Goal: Task Accomplishment & Management: Manage account settings

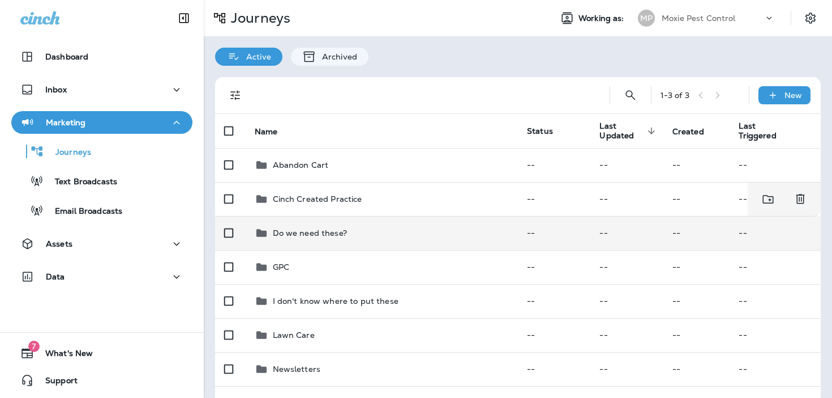
scroll to position [82, 0]
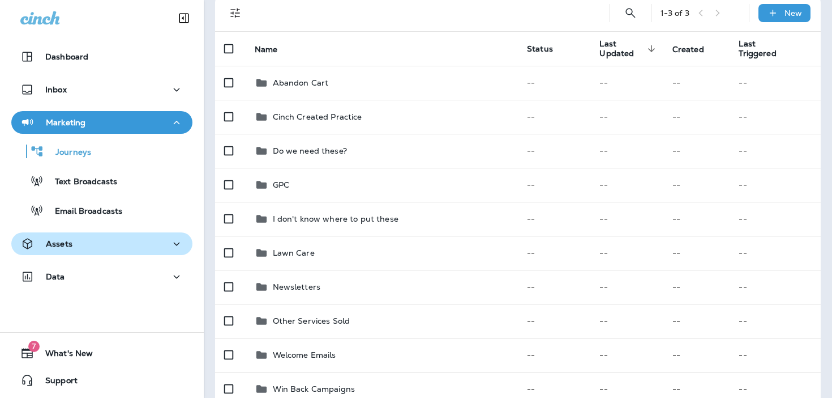
click at [106, 245] on div "Assets" at bounding box center [101, 244] width 163 height 14
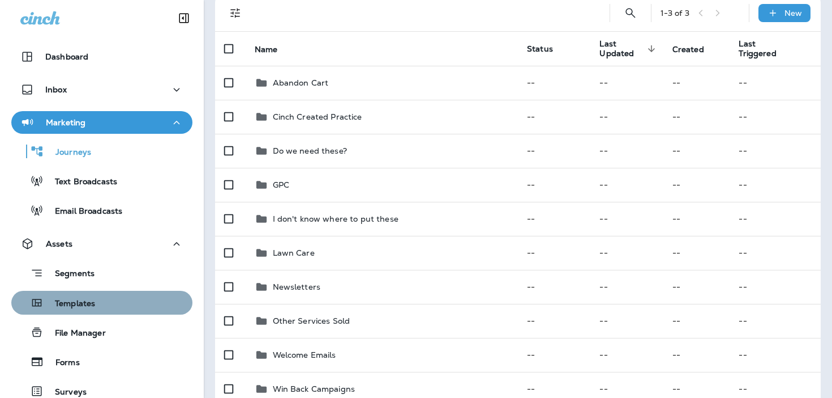
click at [94, 292] on button "Templates" at bounding box center [101, 302] width 181 height 24
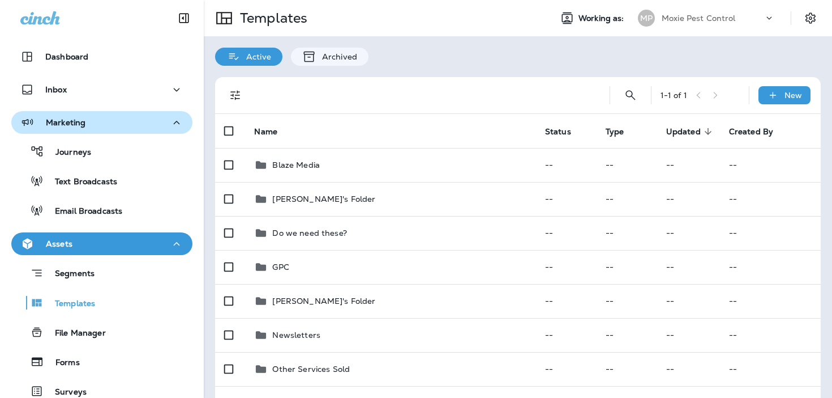
click at [145, 128] on div "Marketing" at bounding box center [101, 123] width 163 height 14
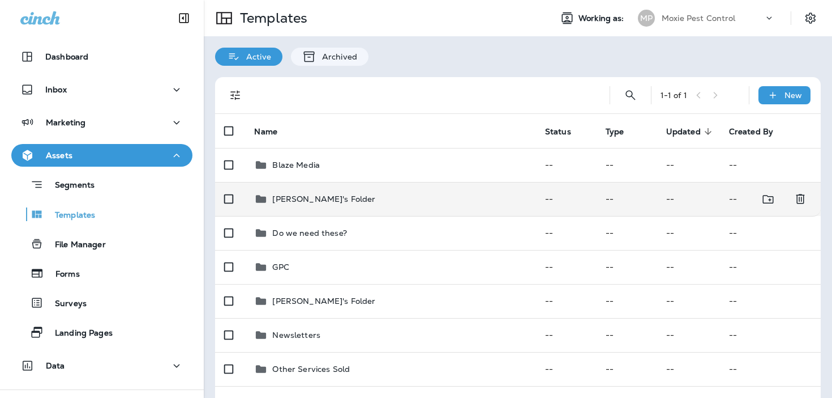
scroll to position [101, 0]
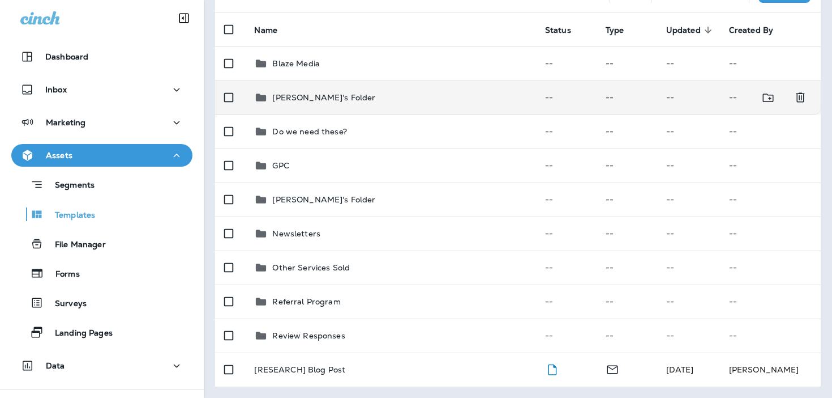
click at [383, 99] on div "[PERSON_NAME]'s Folder" at bounding box center [390, 98] width 272 height 14
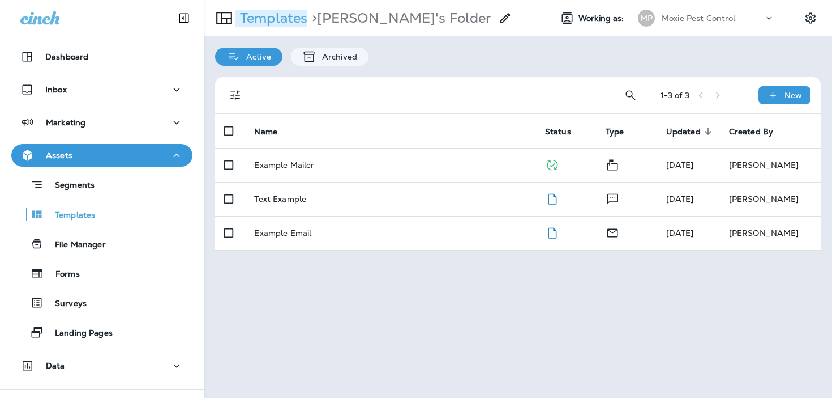
click at [278, 15] on p "Templates" at bounding box center [272, 18] width 72 height 17
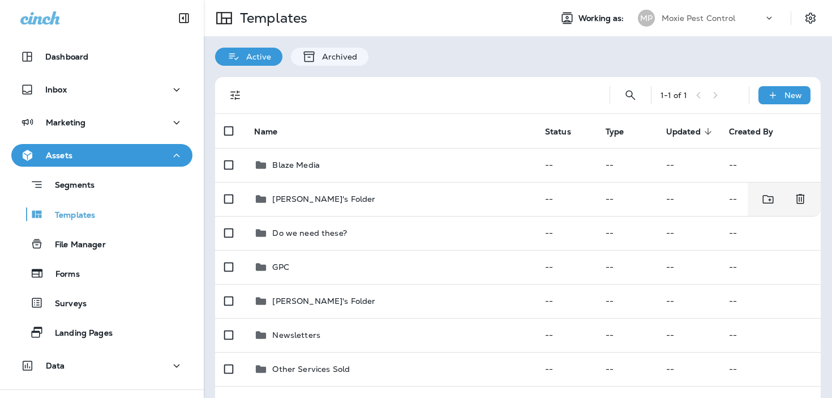
scroll to position [101, 0]
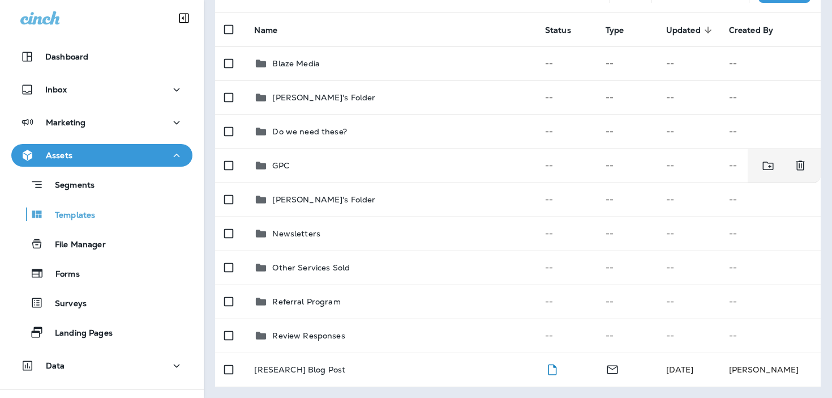
click at [312, 170] on div "GPC" at bounding box center [390, 166] width 272 height 14
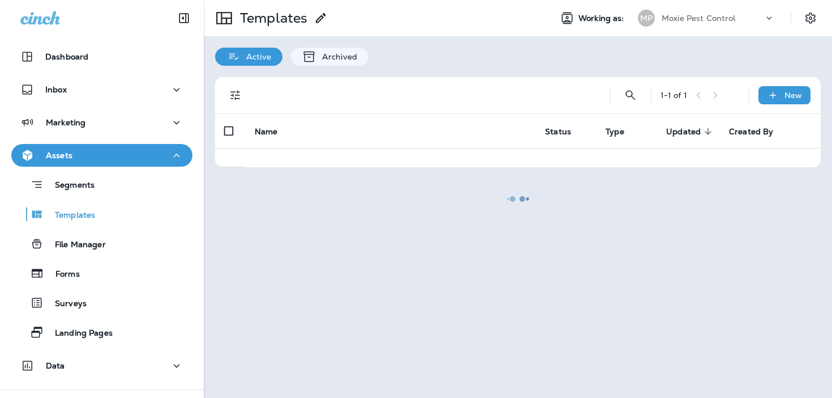
click at [312, 170] on div at bounding box center [518, 198] width 626 height 395
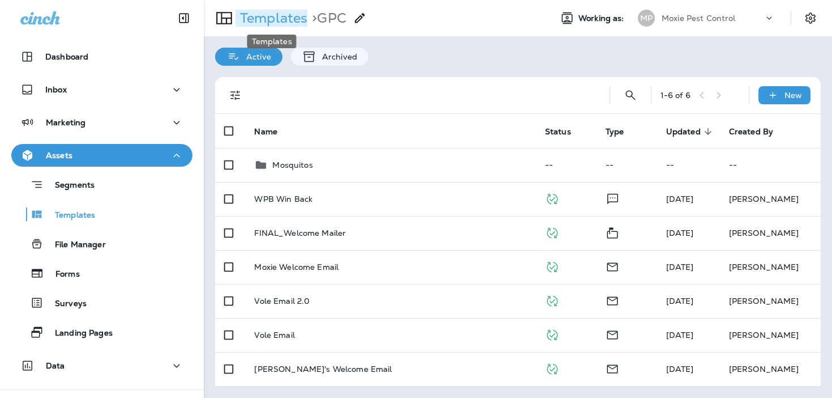
click at [265, 22] on p "Templates" at bounding box center [272, 18] width 72 height 17
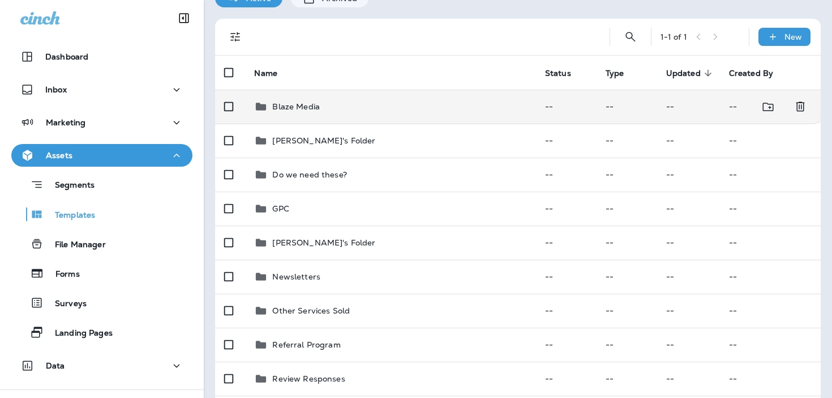
scroll to position [59, 0]
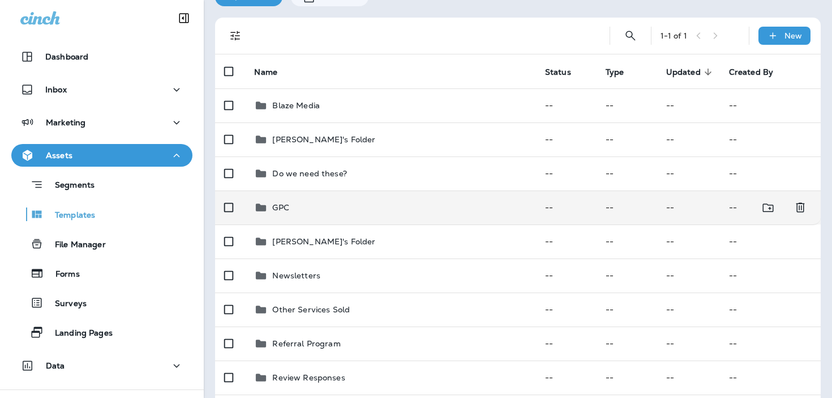
click at [284, 218] on td "GPC" at bounding box center [390, 207] width 290 height 34
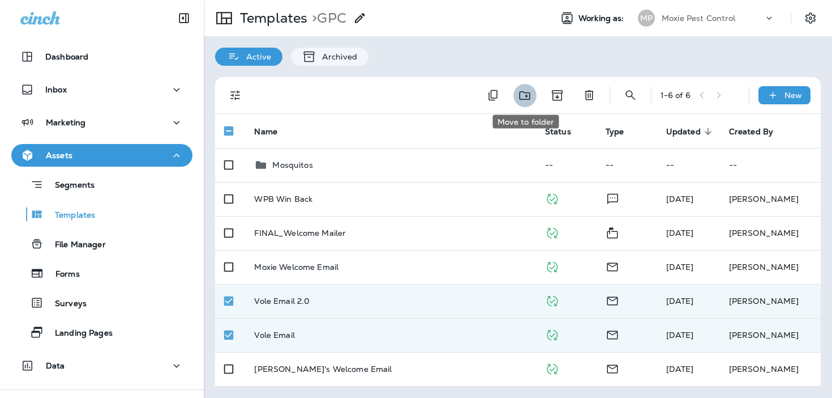
click at [528, 102] on button "Move to folder" at bounding box center [525, 95] width 23 height 23
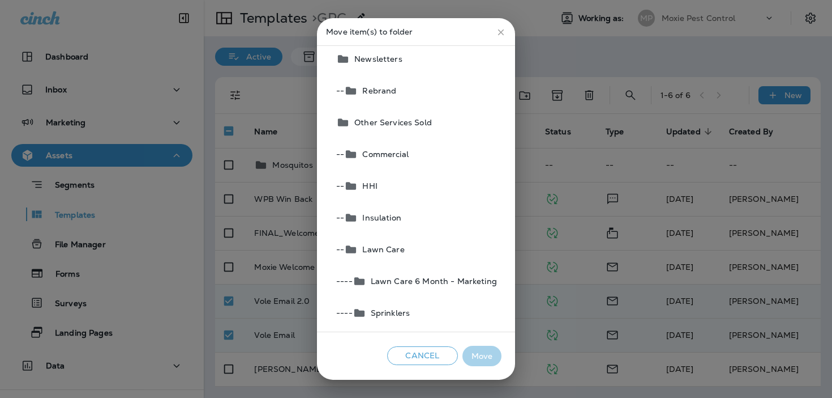
scroll to position [297, 0]
click at [434, 129] on button "Other Services Sold" at bounding box center [417, 123] width 170 height 32
click at [488, 357] on button "Move" at bounding box center [482, 355] width 39 height 21
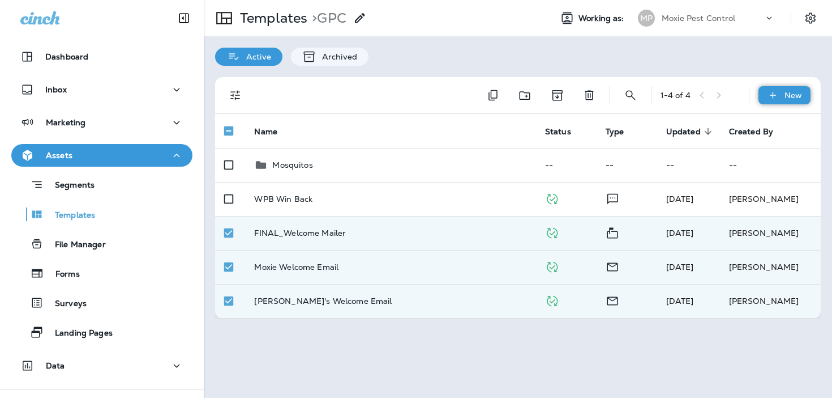
click at [776, 97] on icon at bounding box center [773, 94] width 12 height 11
click at [771, 74] on div at bounding box center [416, 199] width 832 height 398
click at [536, 95] on button "Move to folder" at bounding box center [525, 95] width 23 height 23
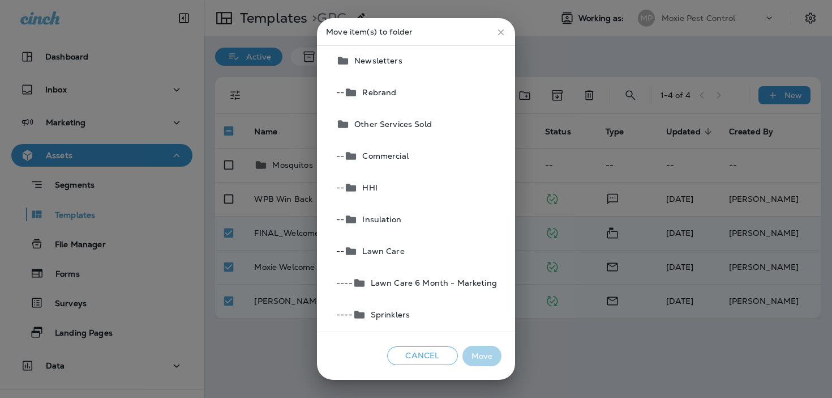
scroll to position [0, 0]
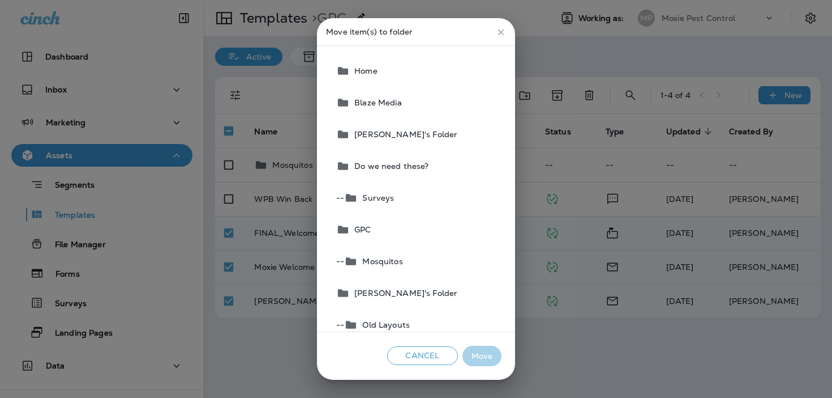
click at [421, 79] on button "Home" at bounding box center [417, 71] width 170 height 32
click at [485, 361] on button "Move" at bounding box center [482, 355] width 39 height 21
click at [485, 354] on button "Move" at bounding box center [482, 355] width 39 height 21
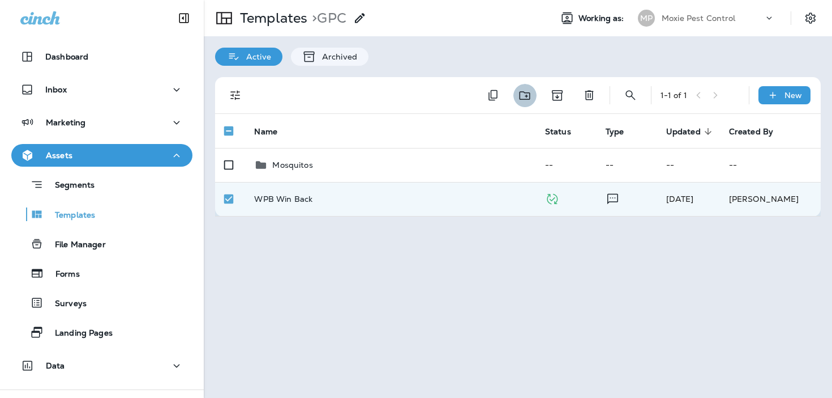
click at [531, 101] on icon "Move to folder" at bounding box center [525, 95] width 14 height 14
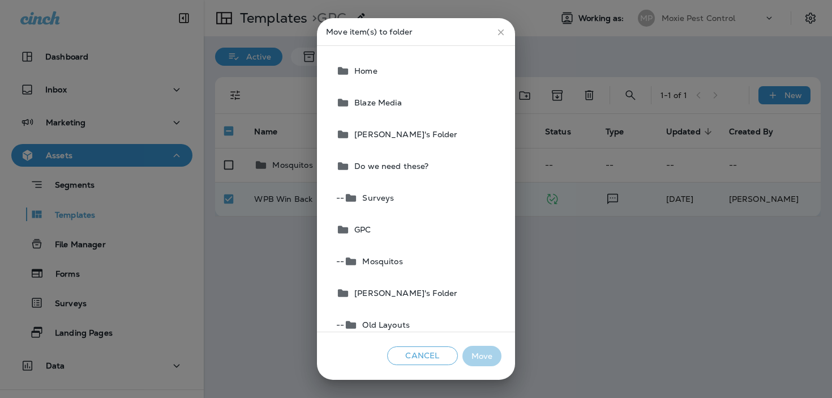
click at [429, 73] on button "Home" at bounding box center [417, 71] width 170 height 32
click at [477, 356] on button "Move" at bounding box center [482, 355] width 39 height 21
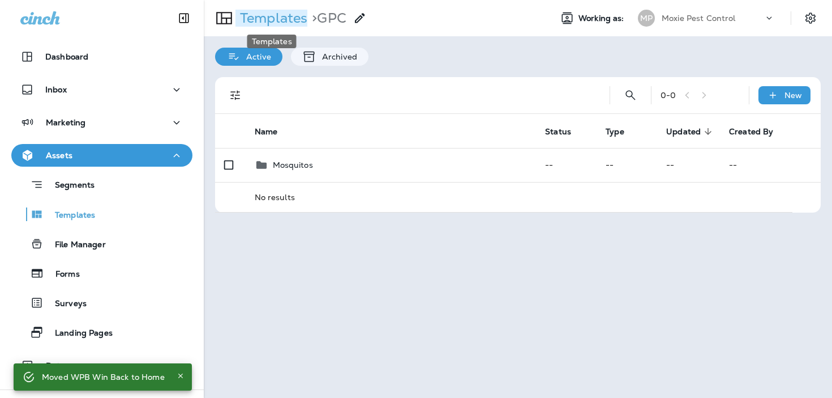
click at [266, 15] on p "Templates" at bounding box center [272, 18] width 72 height 17
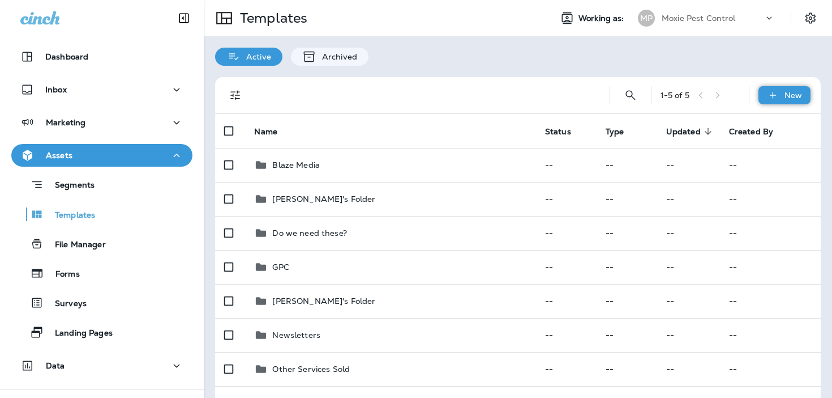
click at [789, 89] on div "New" at bounding box center [785, 95] width 52 height 18
click at [761, 126] on li "New Template" at bounding box center [777, 124] width 96 height 27
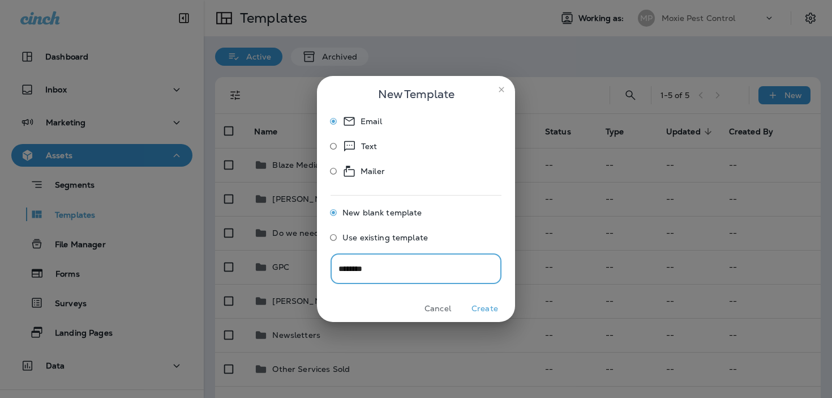
type input "********"
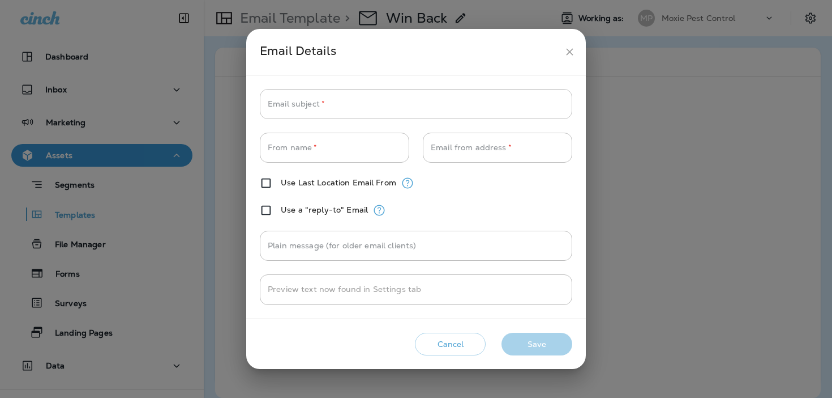
type input "**********"
click at [566, 54] on icon "close" at bounding box center [570, 52] width 12 height 12
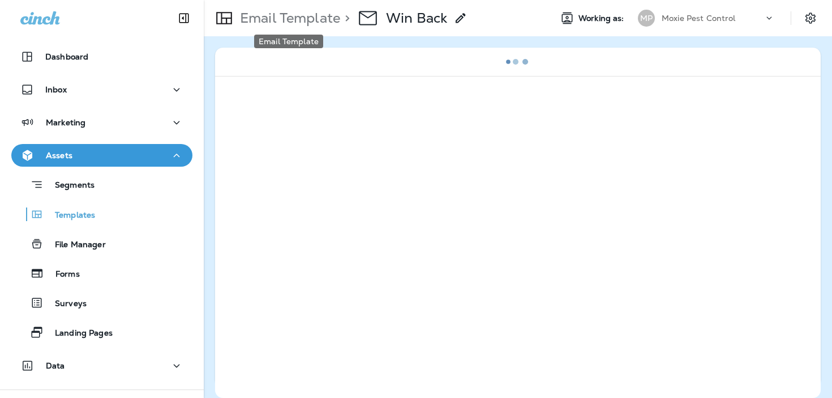
click at [305, 23] on p "Email Template" at bounding box center [288, 18] width 105 height 17
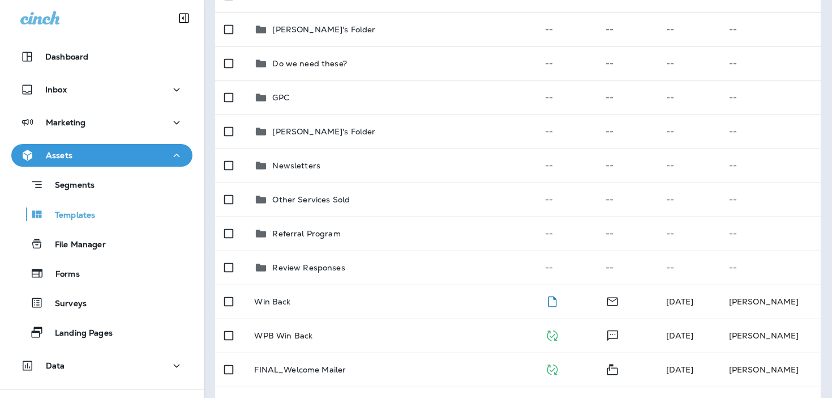
scroll to position [271, 0]
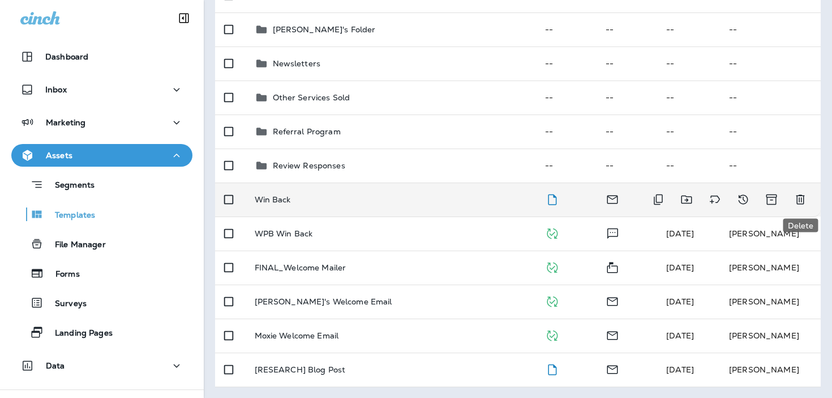
click at [803, 197] on icon "Delete" at bounding box center [801, 200] width 14 height 14
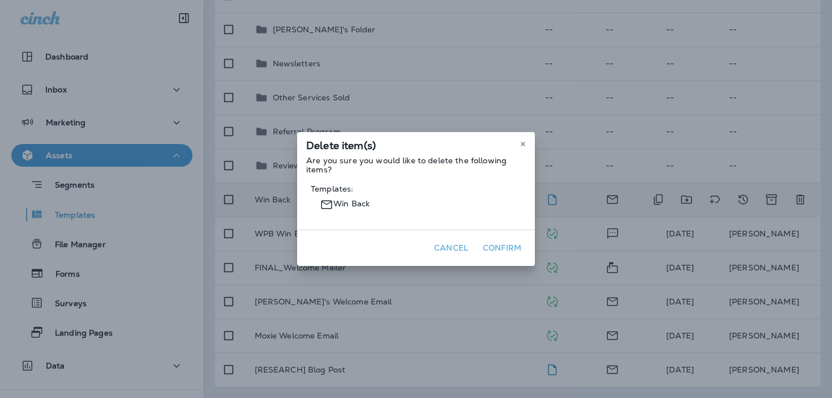
click at [497, 249] on button "Confirm" at bounding box center [502, 248] width 48 height 18
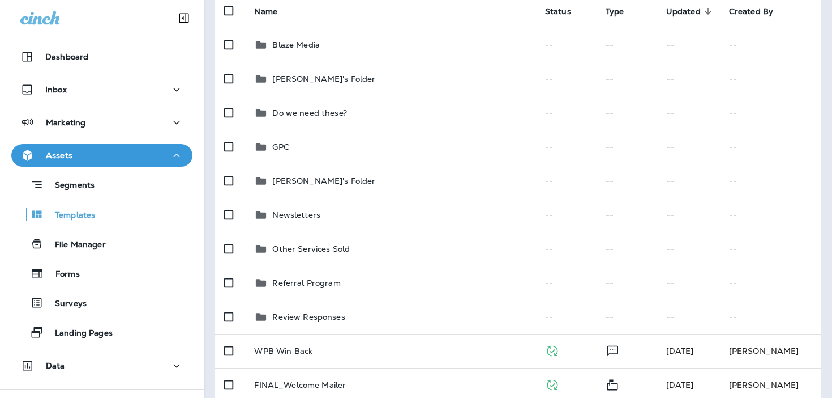
scroll to position [0, 0]
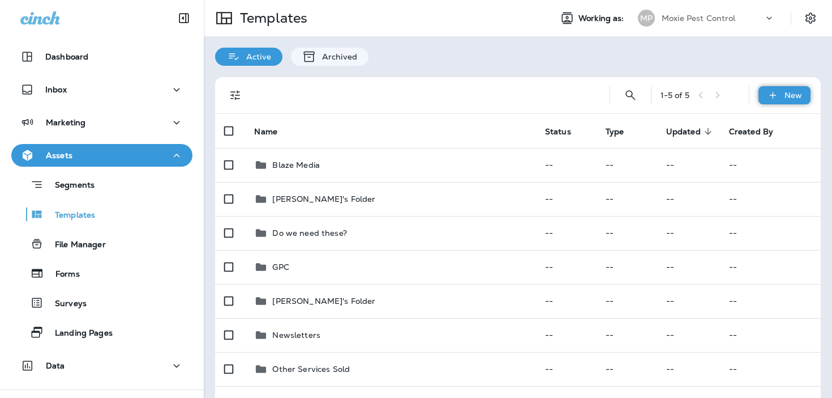
click at [775, 96] on icon at bounding box center [773, 94] width 12 height 11
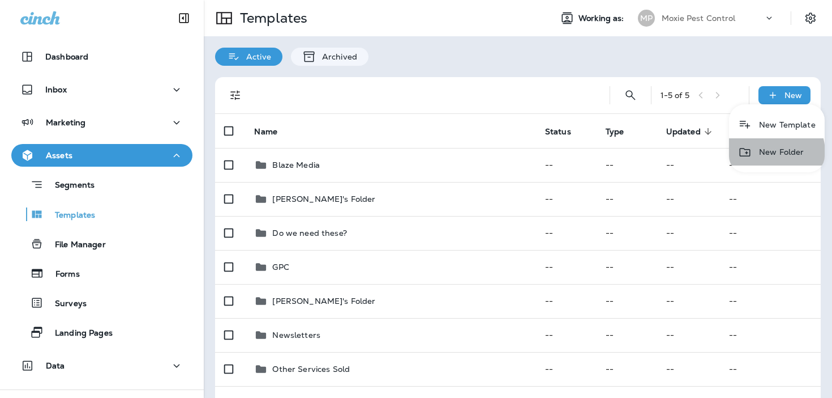
click at [758, 154] on li "New Folder" at bounding box center [777, 151] width 96 height 27
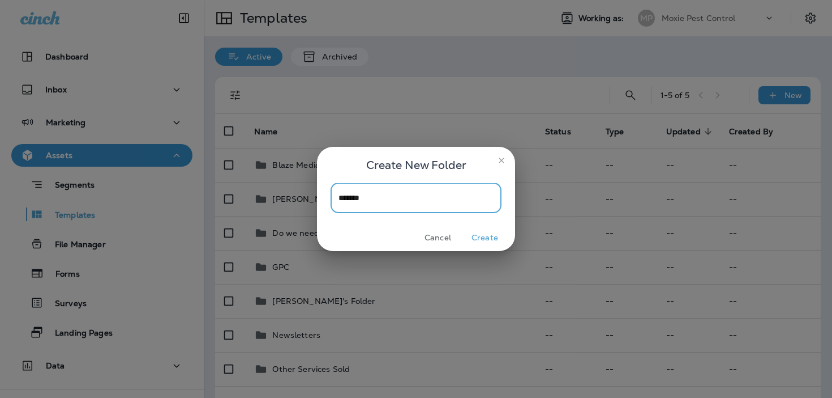
type input "********"
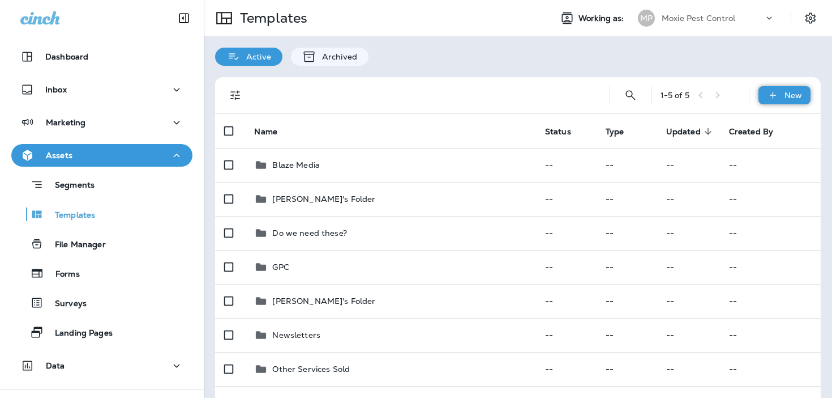
click at [766, 91] on div "New" at bounding box center [785, 95] width 52 height 18
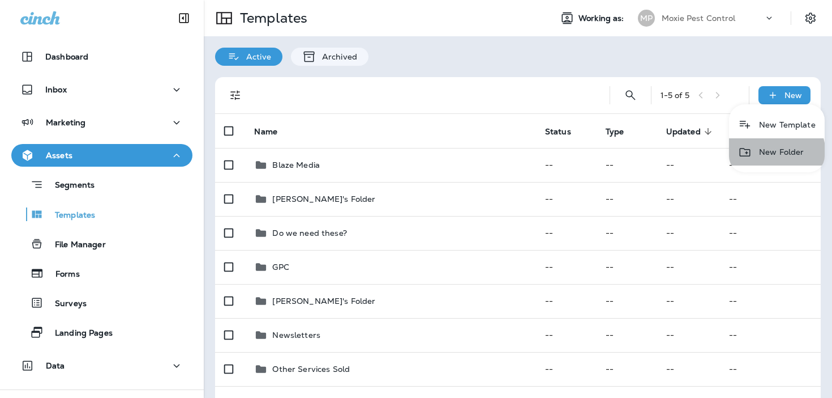
click at [754, 156] on li "New Folder" at bounding box center [777, 151] width 96 height 27
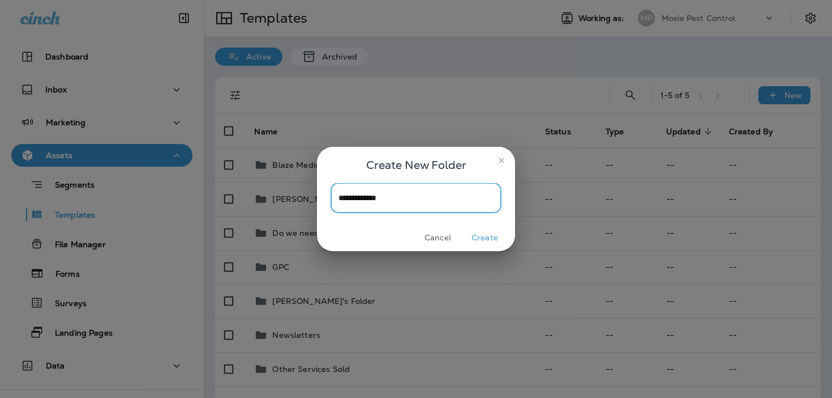
type input "**********"
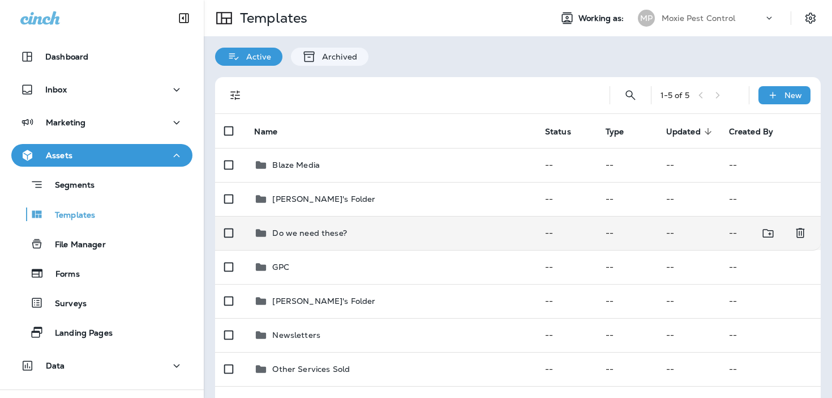
scroll to position [305, 0]
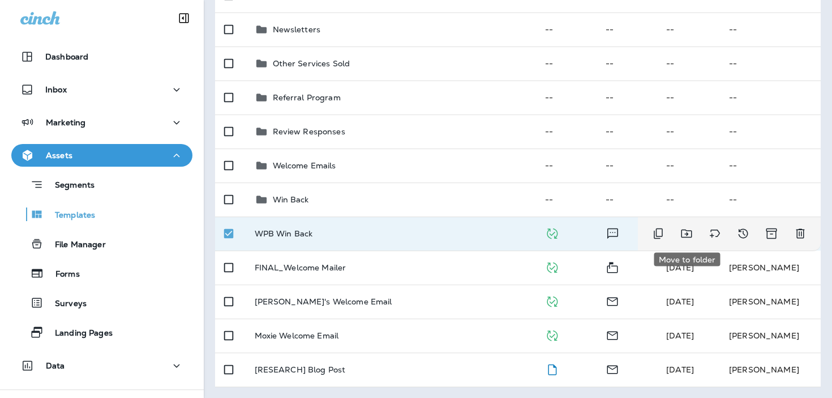
click at [686, 237] on icon "Move to folder" at bounding box center [686, 233] width 11 height 8
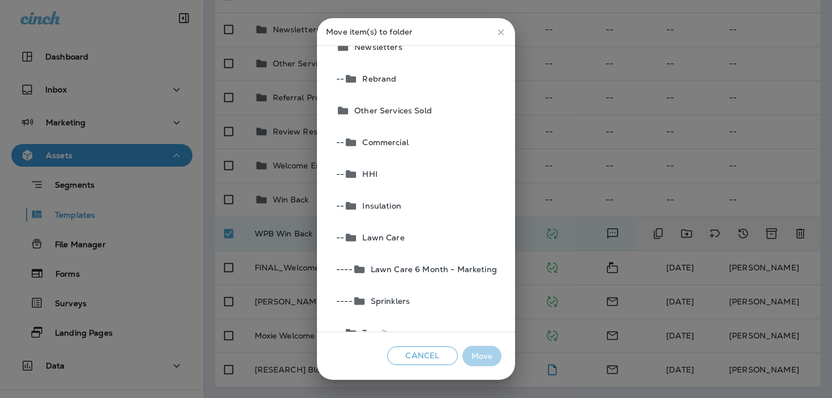
scroll to position [433, 0]
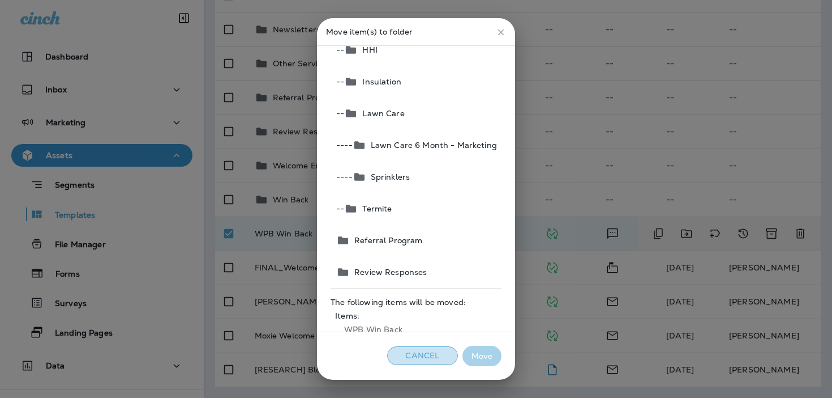
click at [412, 357] on button "Cancel" at bounding box center [422, 355] width 71 height 19
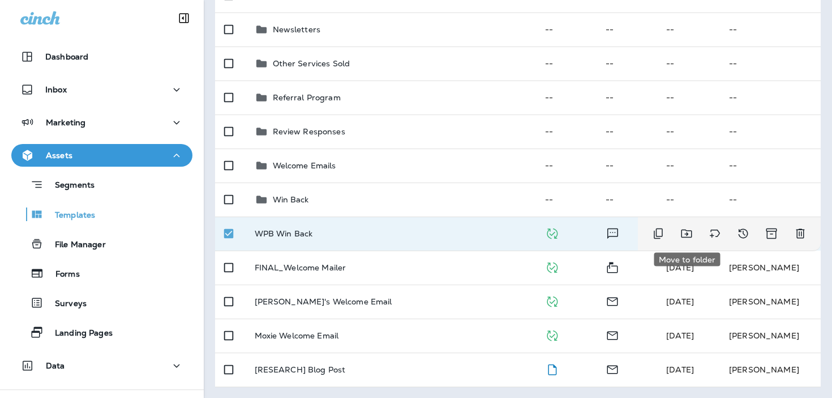
click at [681, 234] on icon "Move to folder" at bounding box center [686, 233] width 11 height 8
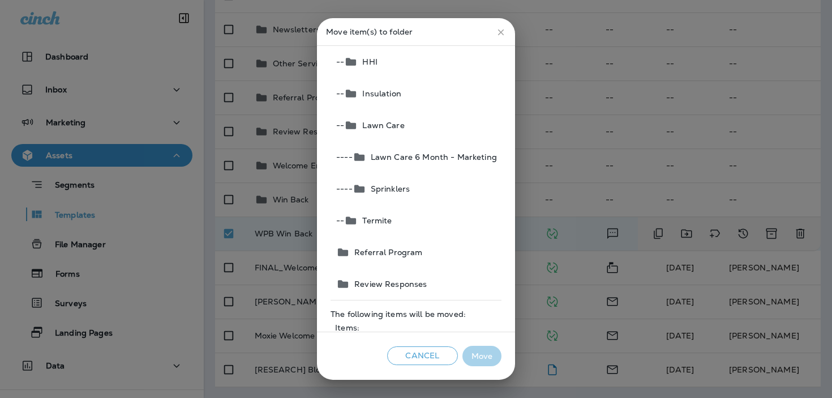
scroll to position [463, 0]
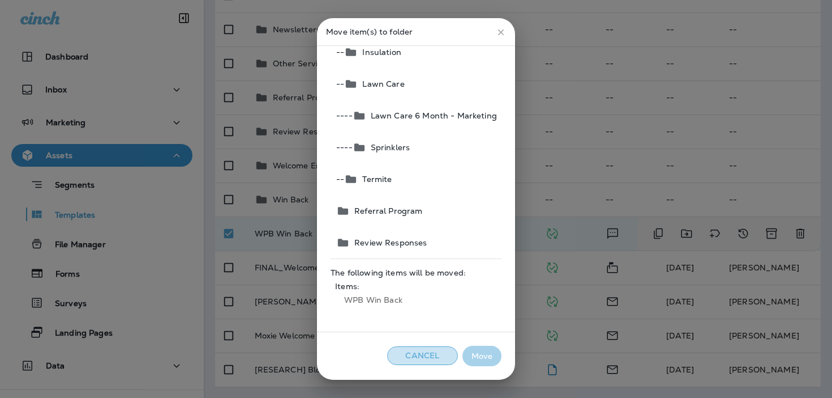
click at [411, 351] on button "Cancel" at bounding box center [422, 355] width 71 height 19
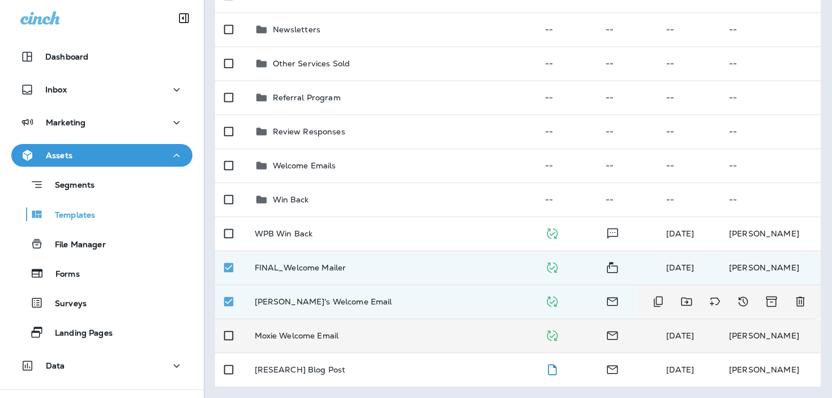
click at [228, 321] on td at bounding box center [230, 335] width 31 height 34
click at [690, 303] on icon "Move to folder" at bounding box center [687, 301] width 14 height 14
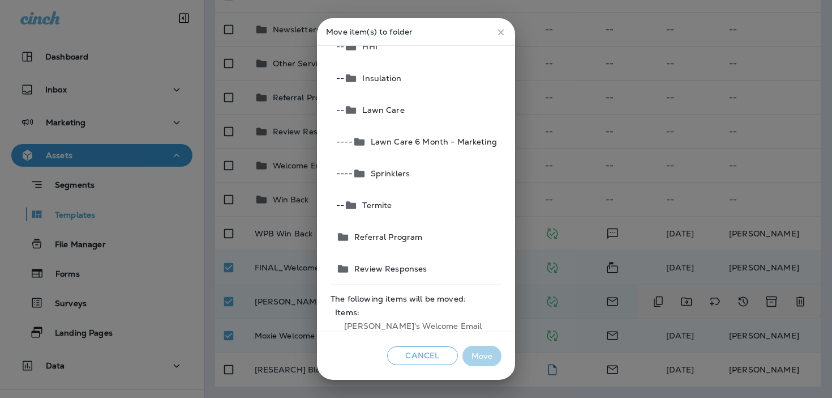
scroll to position [458, 0]
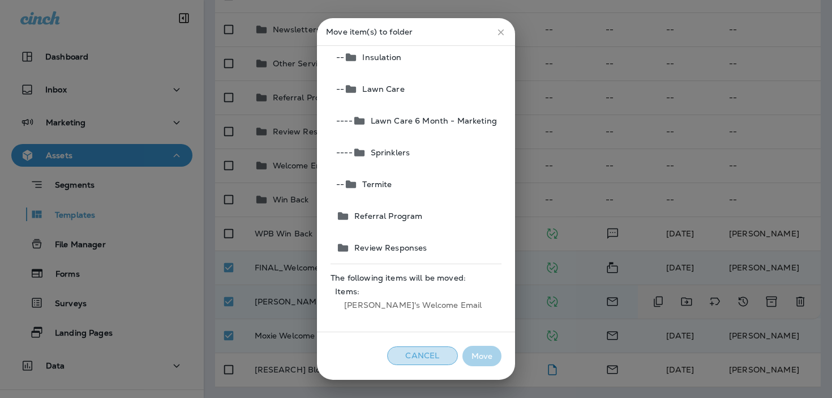
click at [428, 348] on button "Cancel" at bounding box center [422, 355] width 71 height 19
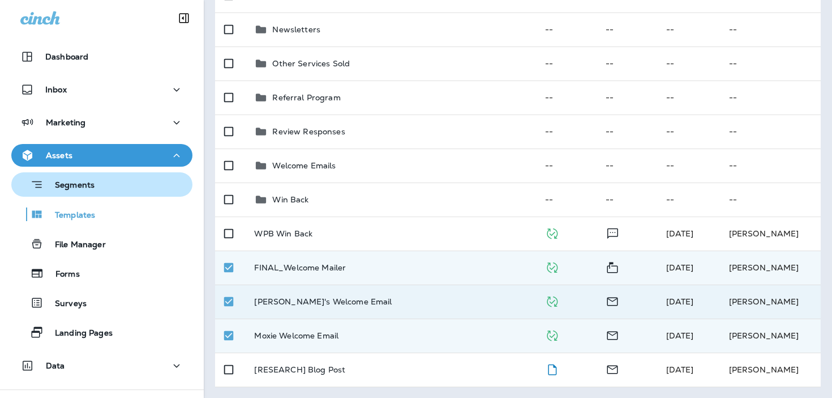
click at [117, 191] on div "Segments" at bounding box center [102, 185] width 172 height 18
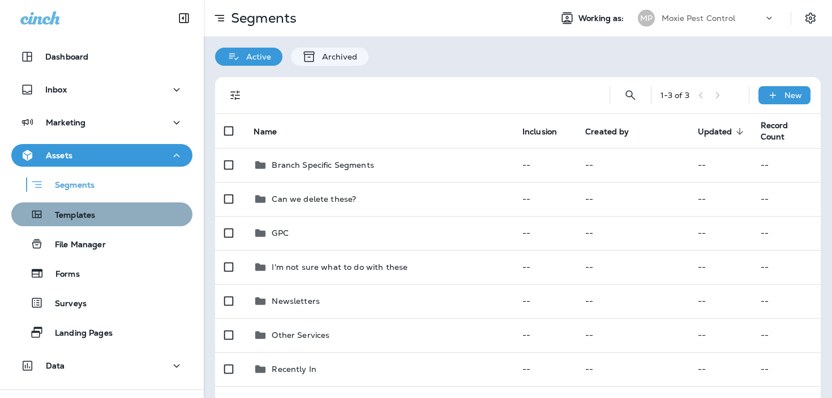
click at [113, 210] on div "Templates" at bounding box center [102, 214] width 172 height 17
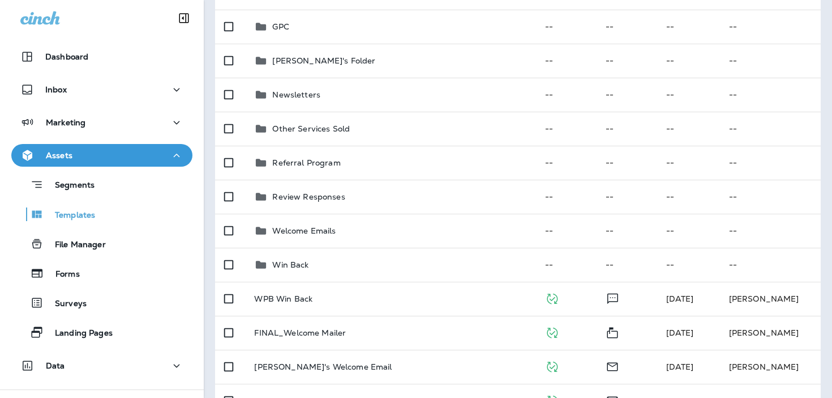
scroll to position [305, 0]
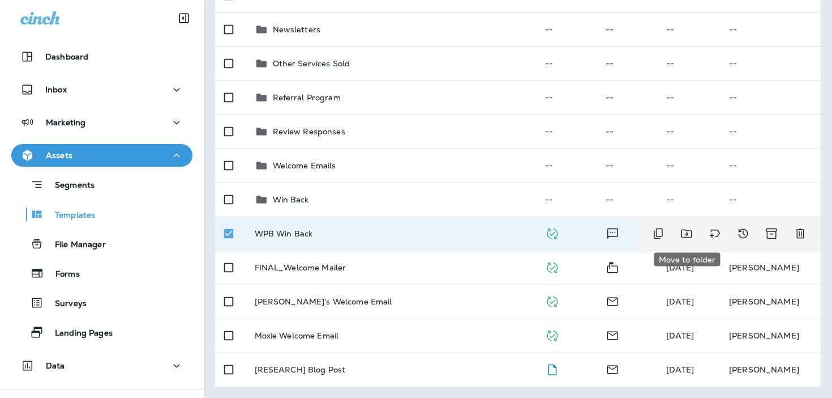
click at [689, 234] on icon "Move to folder" at bounding box center [687, 234] width 14 height 14
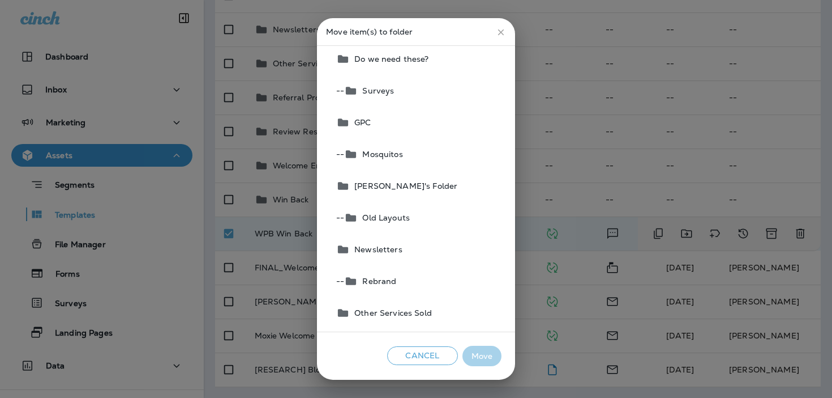
scroll to position [0, 0]
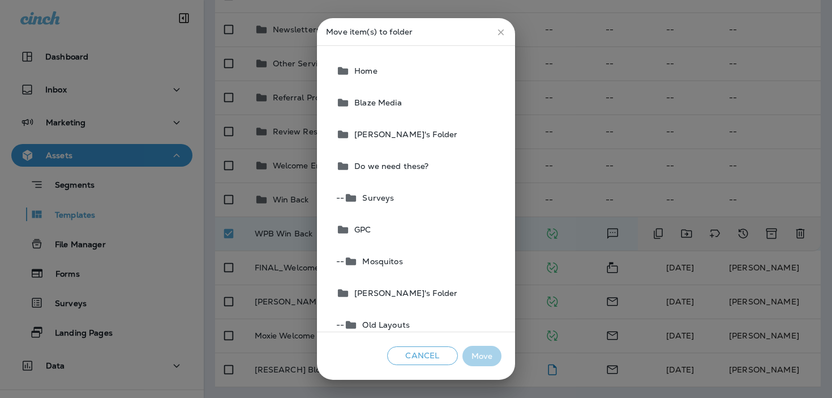
click at [498, 36] on icon "close" at bounding box center [501, 32] width 10 height 10
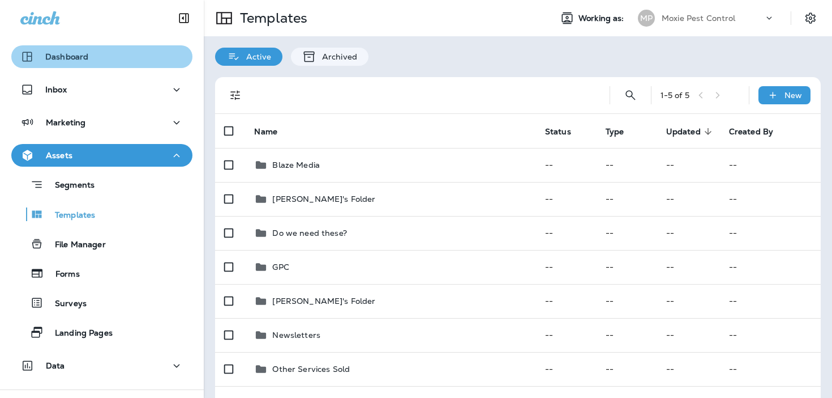
click at [73, 57] on p "Dashboard" at bounding box center [66, 56] width 43 height 9
